Goal: Transaction & Acquisition: Book appointment/travel/reservation

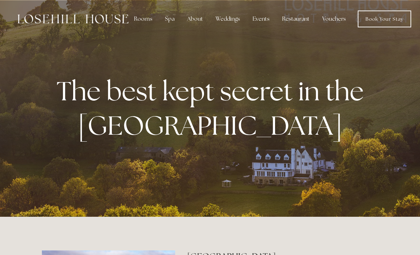
click at [294, 20] on div "Restaurant" at bounding box center [295, 19] width 39 height 14
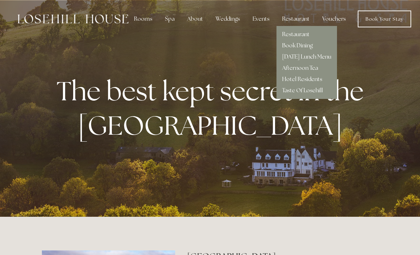
click at [313, 60] on link "[DATE] Lunch Menu" at bounding box center [306, 56] width 49 height 7
click at [297, 47] on link "Book Dining" at bounding box center [297, 45] width 31 height 7
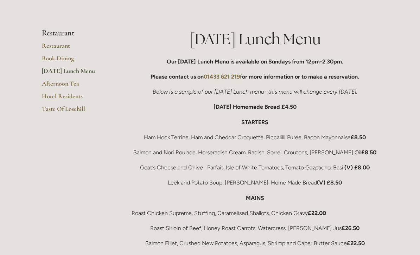
scroll to position [110, 0]
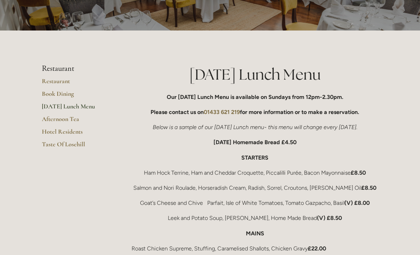
scroll to position [0, 0]
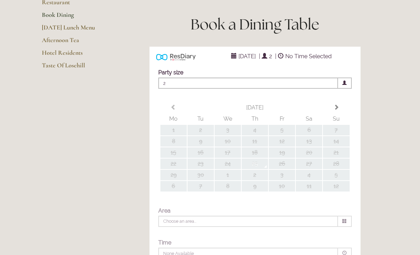
type input "Any Area"
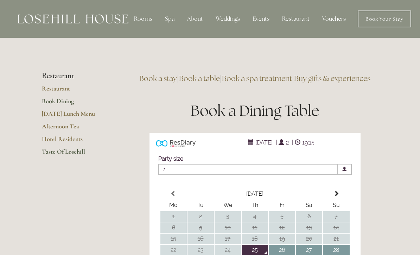
click at [80, 154] on link "Taste Of Losehill" at bounding box center [75, 154] width 67 height 13
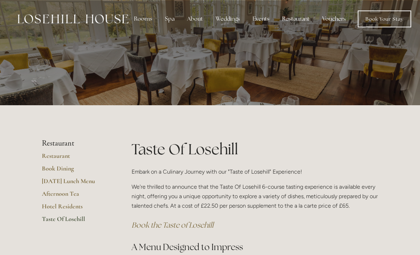
click at [295, 23] on div "Restaurant" at bounding box center [295, 19] width 39 height 14
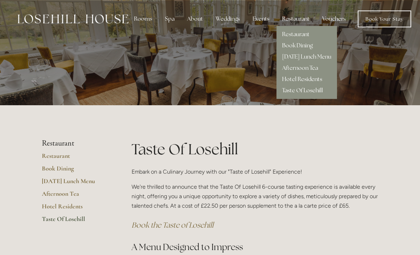
click at [300, 80] on link "Hotel Residents" at bounding box center [302, 79] width 40 height 7
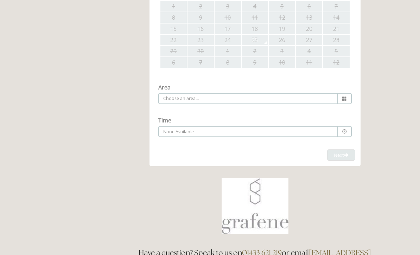
scroll to position [124, 0]
